Goal: Transaction & Acquisition: Subscribe to service/newsletter

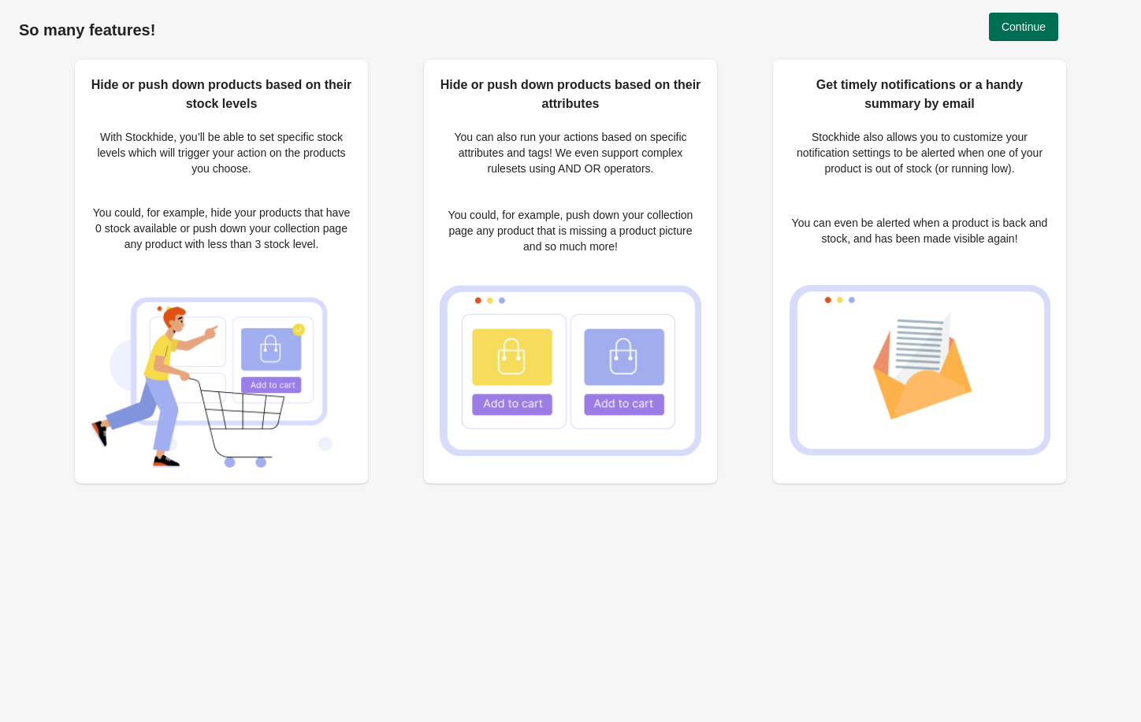
click at [1014, 24] on span "Continue" at bounding box center [1023, 26] width 44 height 13
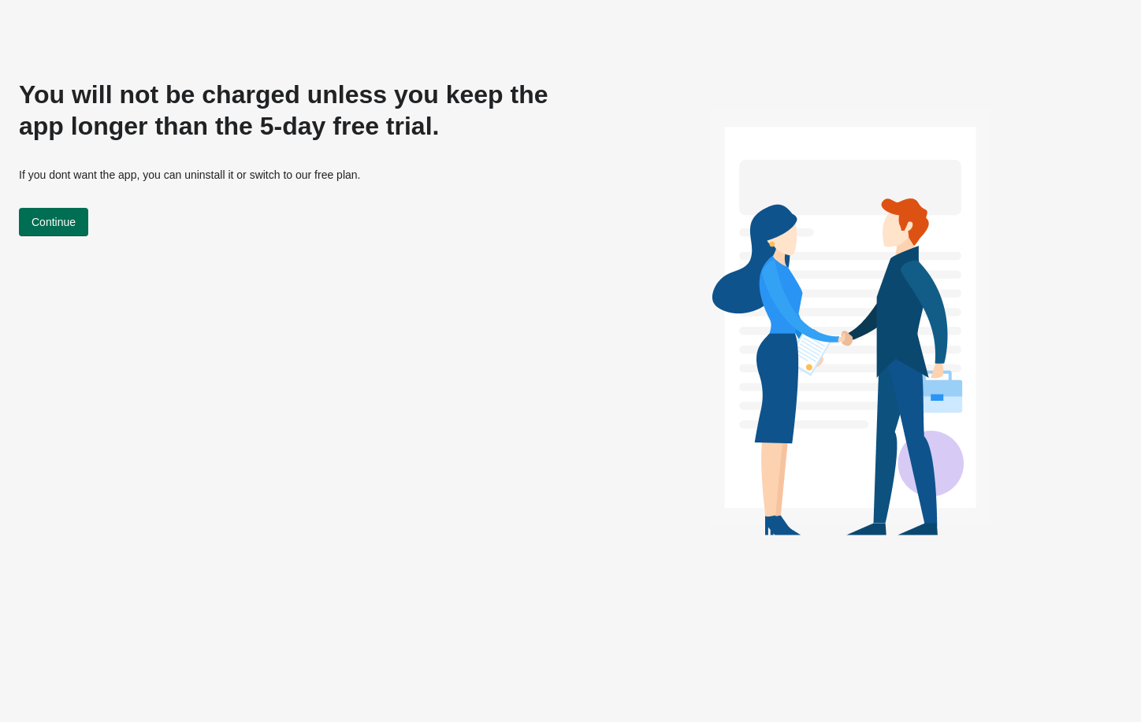
click at [52, 222] on span "Continue" at bounding box center [54, 222] width 44 height 13
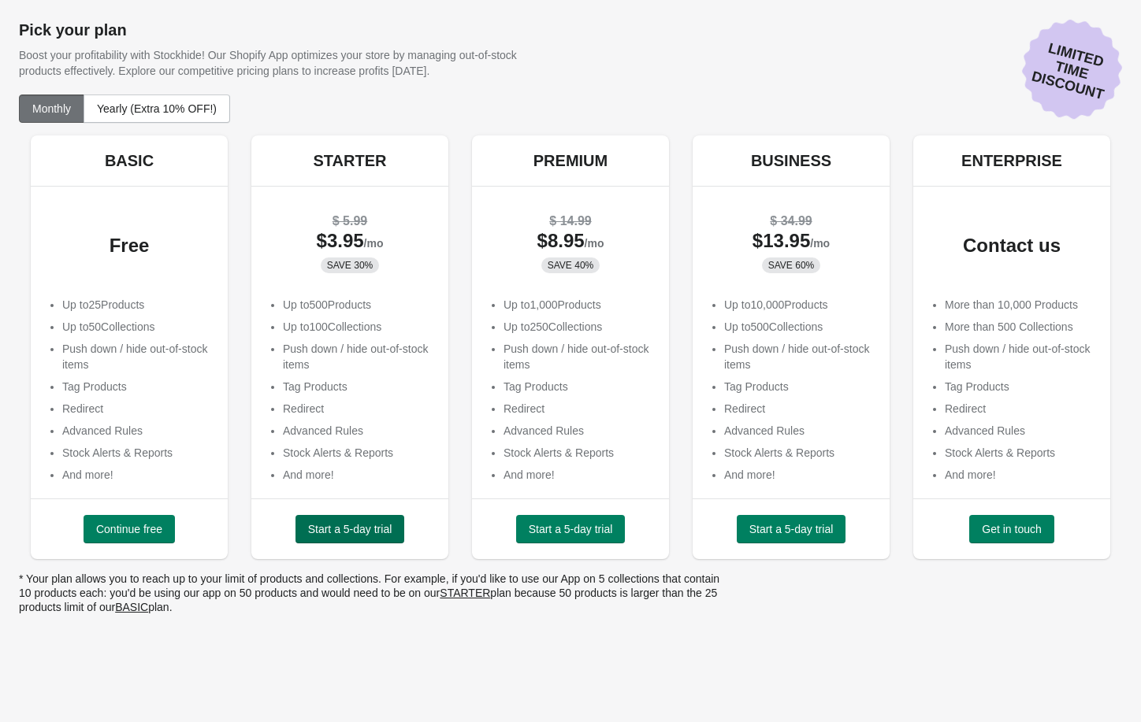
click at [332, 532] on span "Start a 5-day trial" at bounding box center [350, 529] width 84 height 13
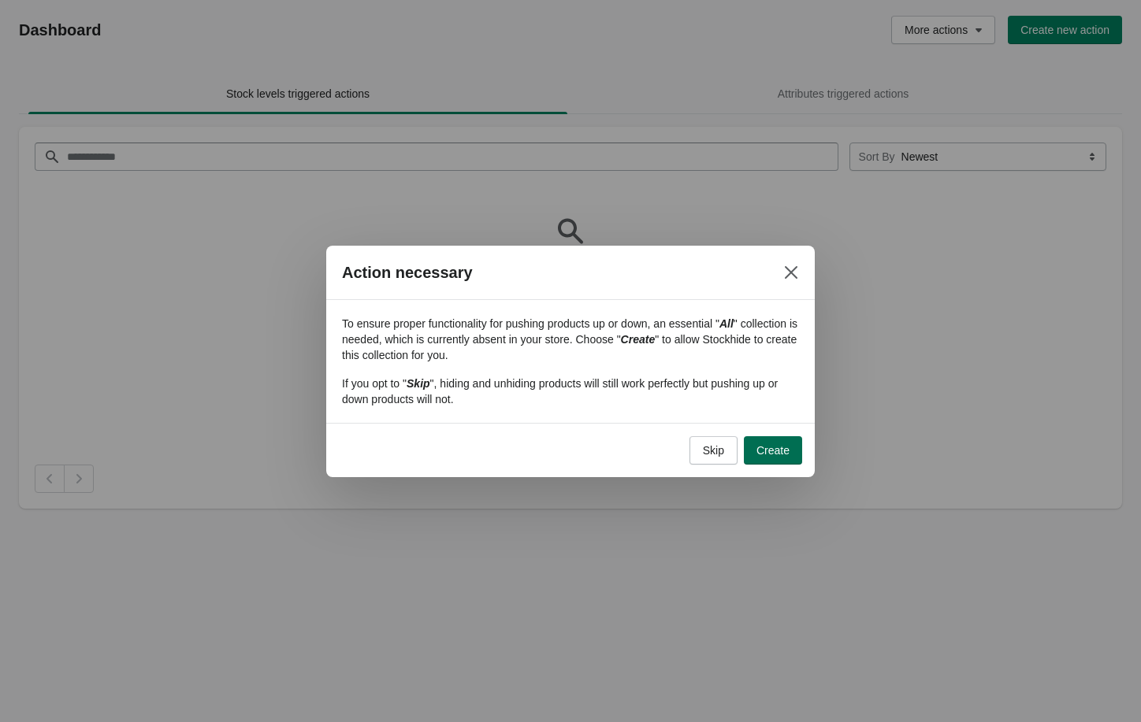
click at [767, 444] on span "Create" at bounding box center [772, 450] width 33 height 13
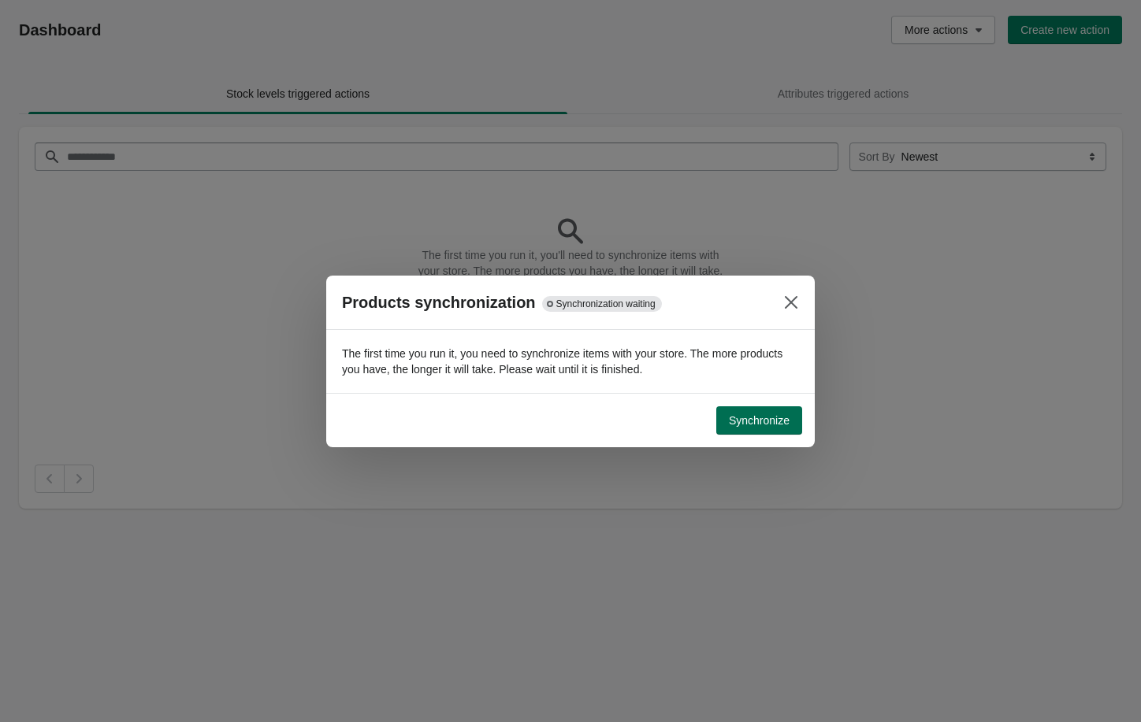
click at [755, 415] on span "Synchronize" at bounding box center [759, 420] width 61 height 13
